Goal: Transaction & Acquisition: Subscribe to service/newsletter

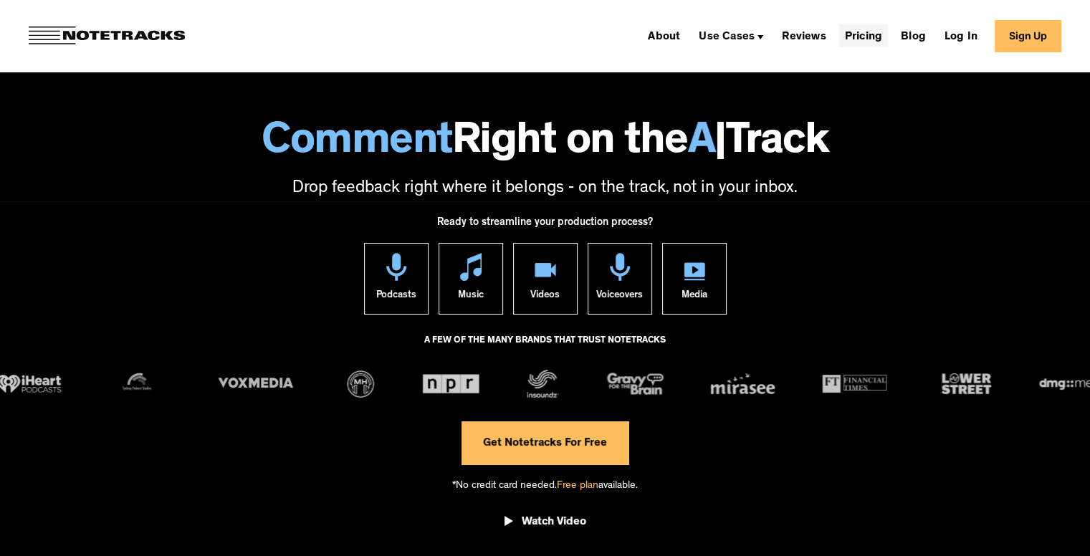
click at [878, 32] on link "Pricing" at bounding box center [863, 35] width 49 height 23
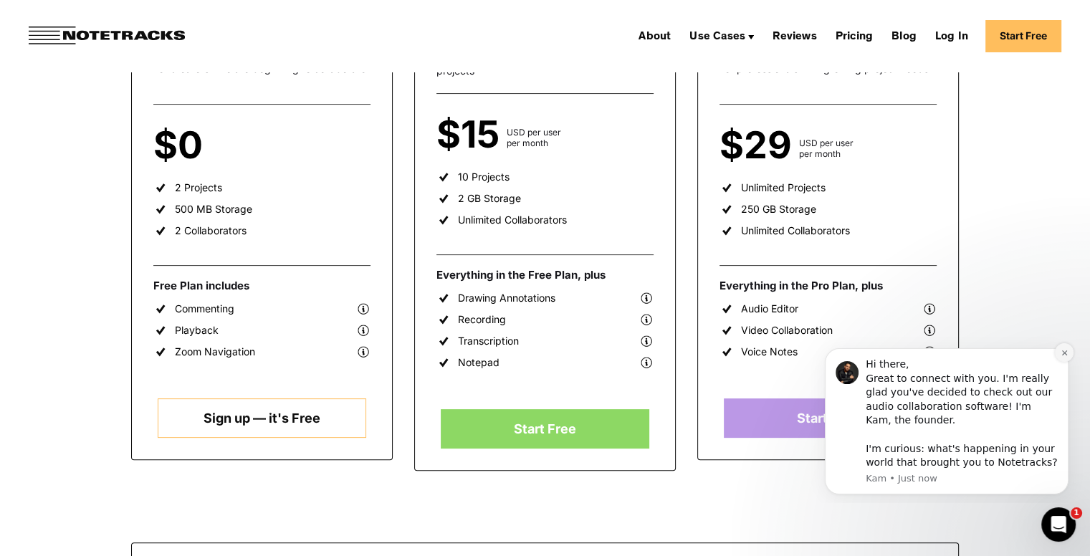
click at [1063, 353] on icon "Dismiss notification" at bounding box center [1065, 353] width 8 height 8
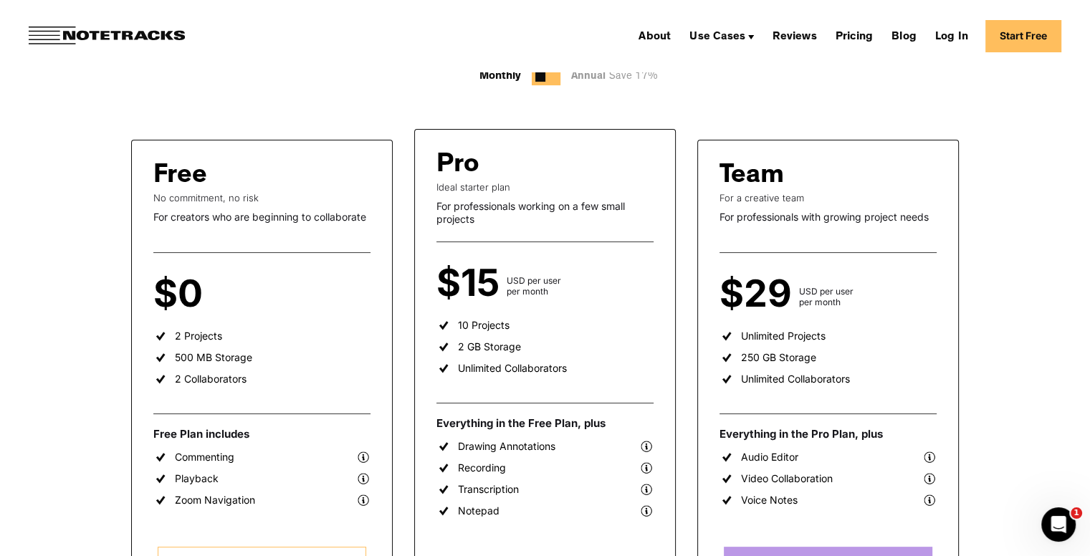
scroll to position [192, 0]
click at [611, 75] on span "Save 17%" at bounding box center [632, 77] width 52 height 11
click at [589, 75] on div "Annual Save 17%" at bounding box center [618, 77] width 94 height 18
